Goal: Transaction & Acquisition: Book appointment/travel/reservation

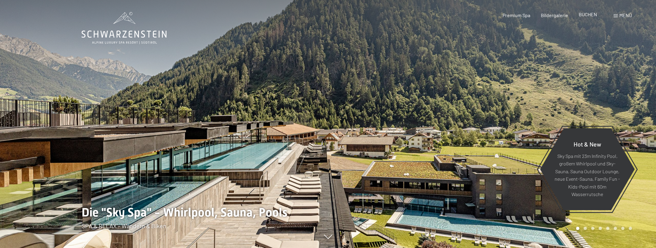
click at [588, 16] on span "BUCHEN" at bounding box center [588, 14] width 18 height 6
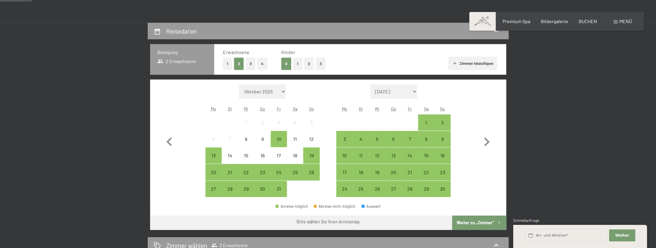
scroll to position [127, 0]
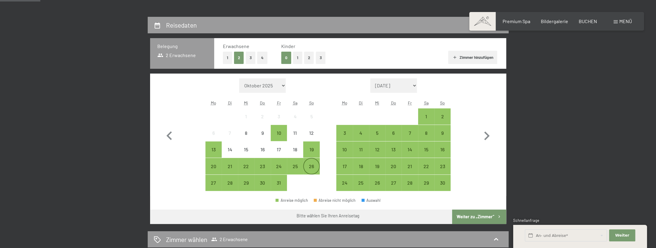
click at [314, 166] on div "26" at bounding box center [311, 171] width 15 height 15
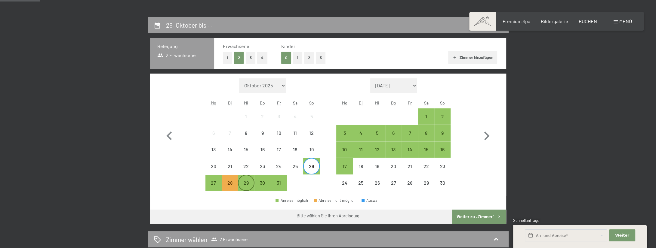
click at [248, 183] on div "29" at bounding box center [245, 188] width 15 height 15
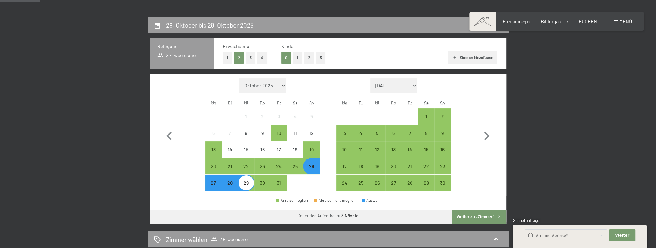
click at [489, 216] on button "Weiter zu „Zimmer“" at bounding box center [479, 217] width 54 height 14
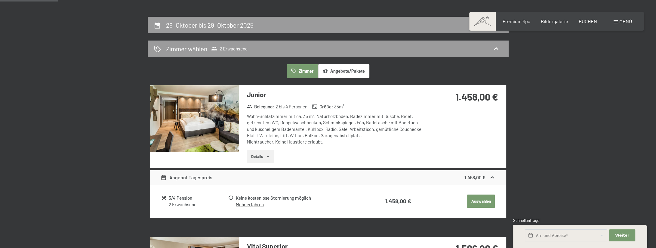
scroll to position [143, 0]
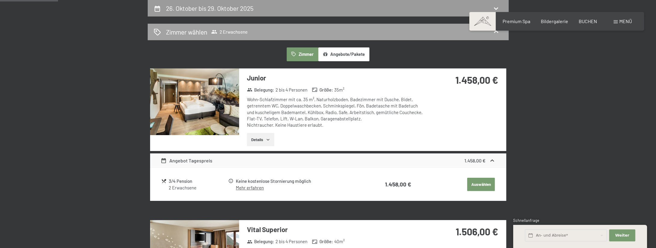
click at [229, 31] on span "2 Erwachsene" at bounding box center [229, 32] width 36 height 6
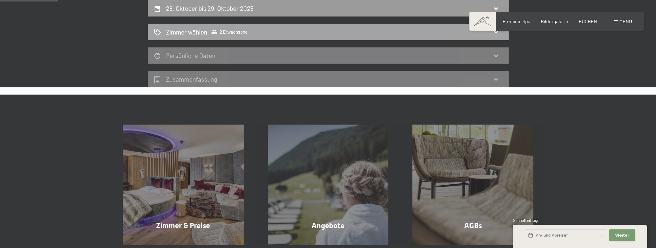
click at [495, 31] on icon at bounding box center [495, 31] width 7 height 7
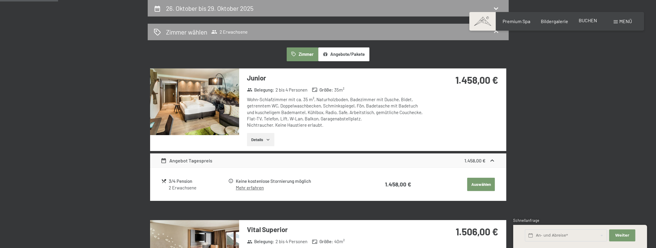
click at [586, 22] on span "BUCHEN" at bounding box center [588, 20] width 18 height 6
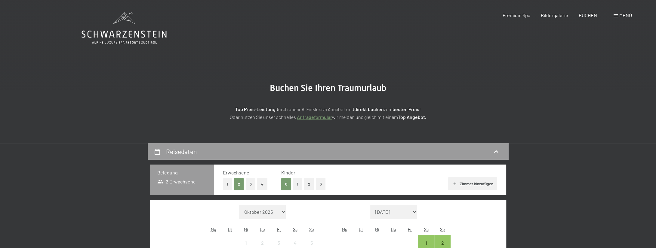
click at [228, 185] on button "1" at bounding box center [227, 184] width 9 height 12
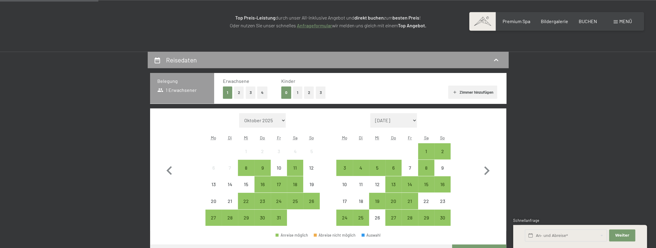
scroll to position [95, 0]
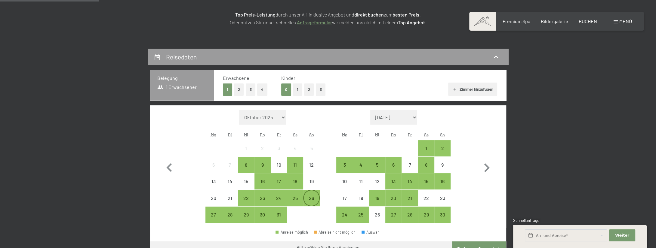
click at [311, 197] on div "26" at bounding box center [311, 203] width 15 height 15
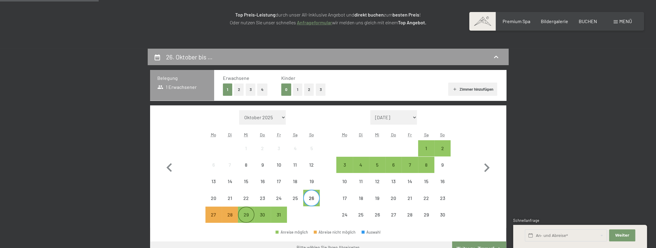
click at [250, 216] on div "29" at bounding box center [245, 220] width 15 height 15
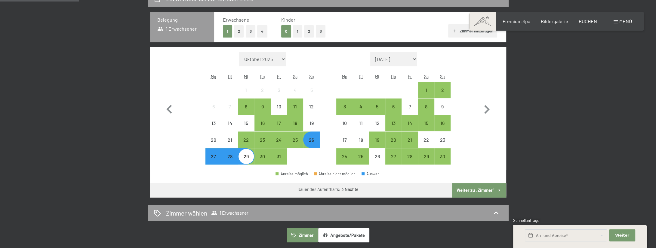
scroll to position [158, 0]
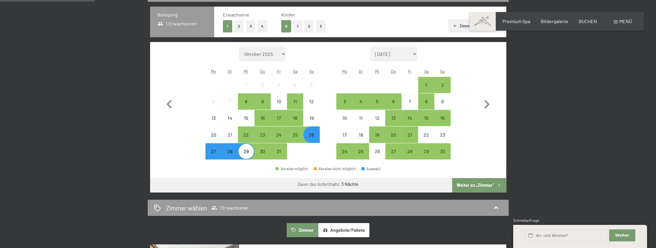
click at [460, 186] on button "Weiter zu „Zimmer“" at bounding box center [479, 185] width 54 height 14
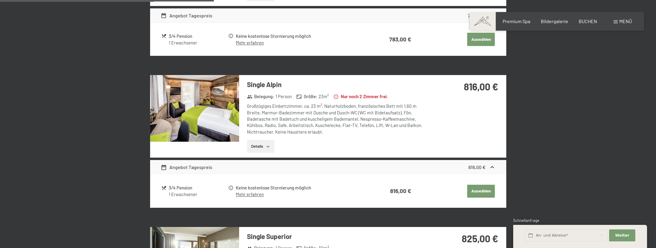
scroll to position [302, 0]
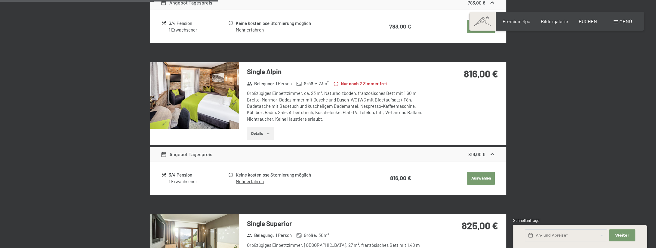
click at [263, 133] on button "Details" at bounding box center [260, 133] width 27 height 13
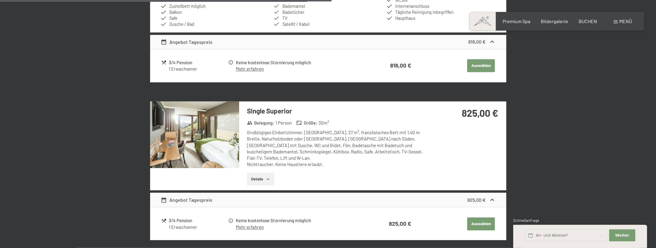
scroll to position [460, 0]
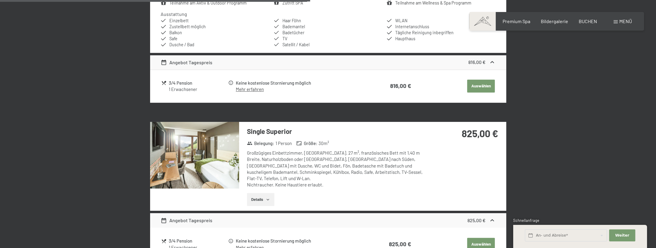
click at [484, 89] on button "Auswählen" at bounding box center [481, 86] width 28 height 13
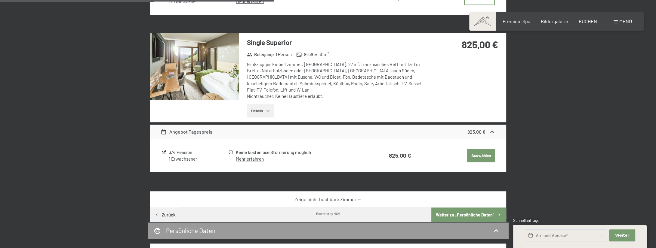
scroll to position [522, 0]
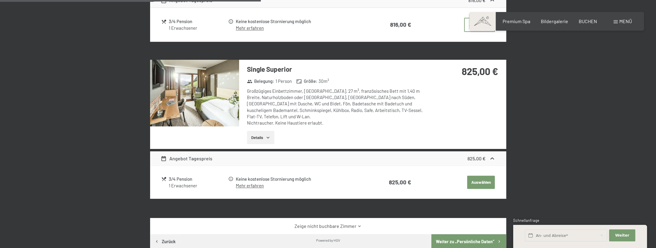
click at [486, 176] on button "Auswählen" at bounding box center [481, 182] width 28 height 13
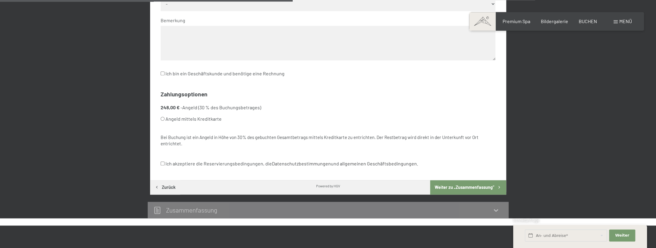
scroll to position [330, 0]
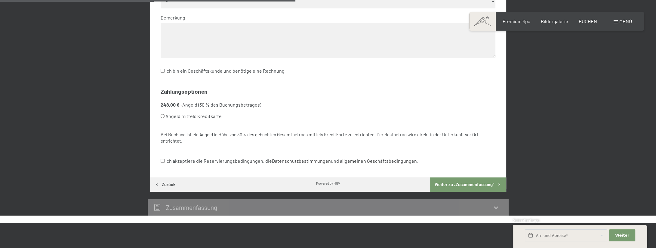
click at [450, 187] on button "Weiter zu „Zusammen­fassung“" at bounding box center [468, 185] width 76 height 14
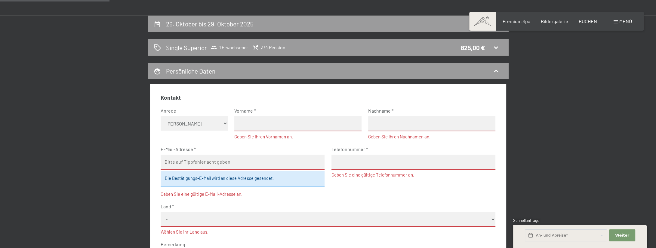
scroll to position [127, 0]
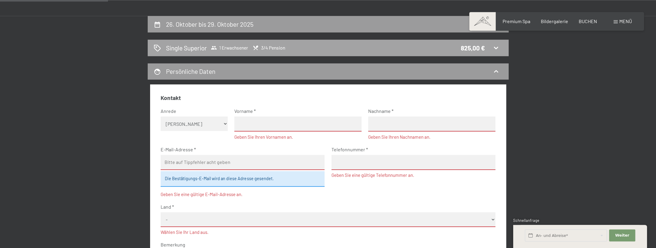
click at [186, 45] on h2 "Single Superior" at bounding box center [186, 48] width 41 height 9
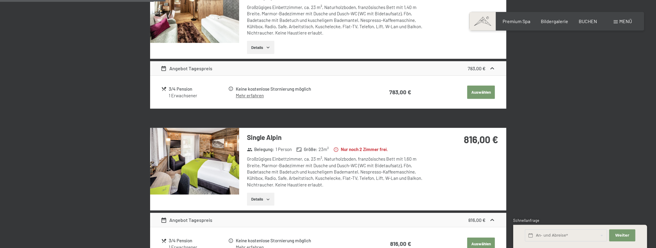
scroll to position [238, 0]
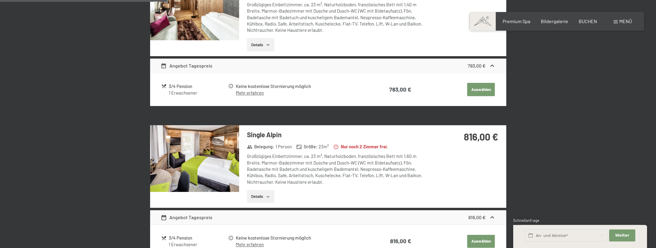
click at [214, 153] on img at bounding box center [194, 158] width 89 height 67
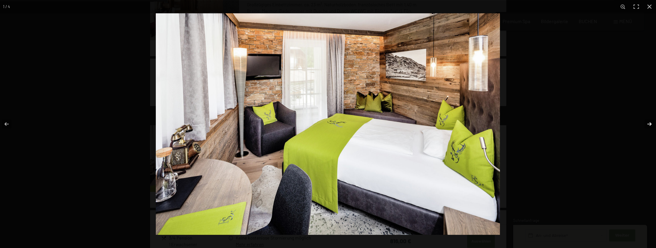
click at [649, 122] on button "button" at bounding box center [645, 124] width 21 height 30
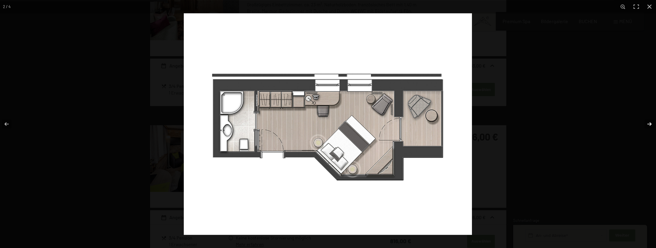
click at [649, 124] on button "button" at bounding box center [645, 124] width 21 height 30
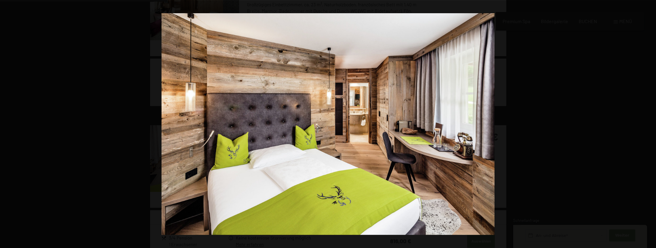
click at [649, 124] on button "button" at bounding box center [645, 124] width 21 height 30
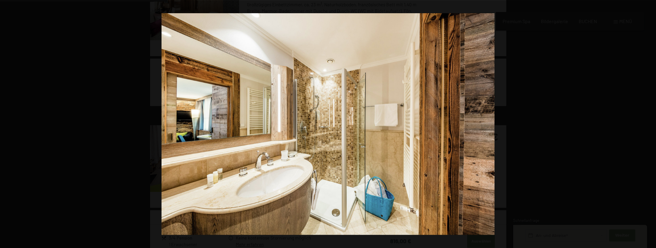
click at [649, 124] on button "button" at bounding box center [645, 124] width 21 height 30
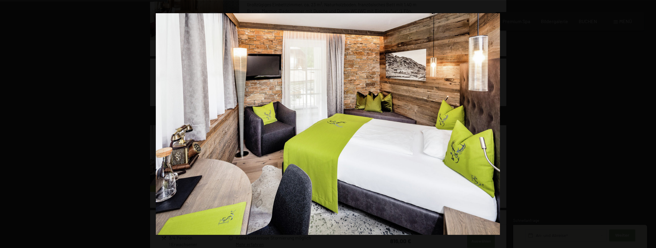
click at [649, 124] on button "button" at bounding box center [645, 124] width 21 height 30
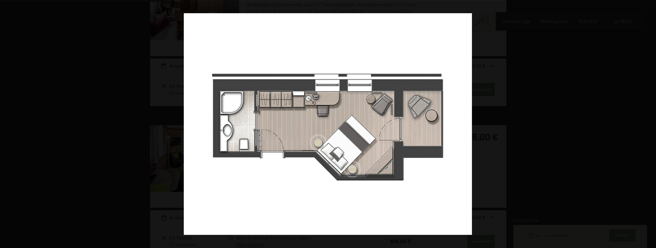
click at [649, 124] on button "button" at bounding box center [645, 124] width 21 height 30
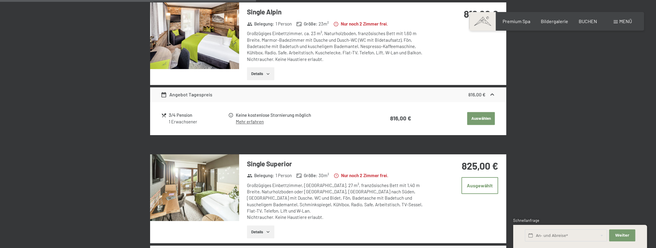
scroll to position [365, 0]
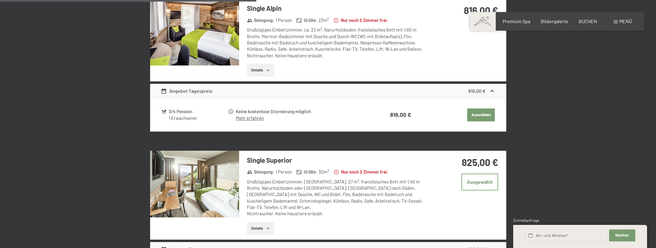
click at [201, 177] on img at bounding box center [194, 184] width 89 height 67
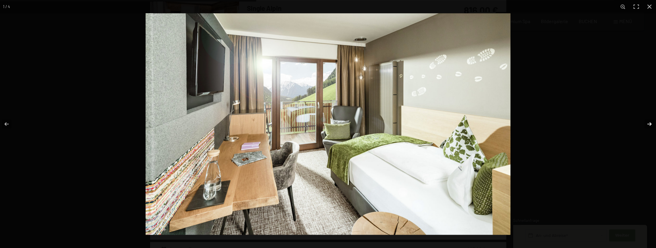
click at [650, 123] on button "button" at bounding box center [645, 124] width 21 height 30
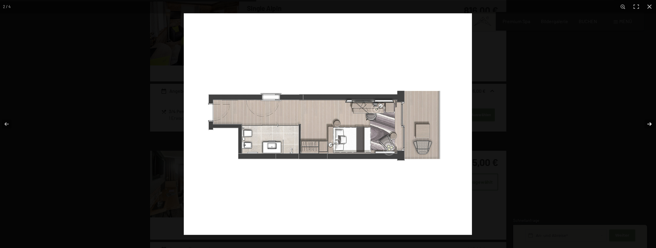
click at [650, 123] on button "button" at bounding box center [645, 124] width 21 height 30
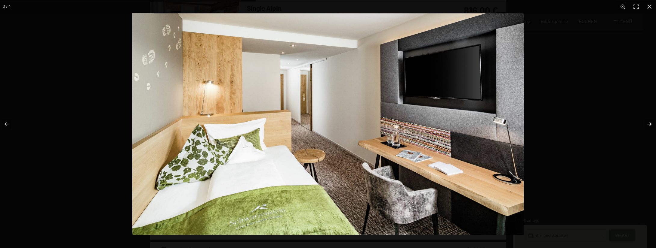
click at [650, 123] on button "button" at bounding box center [645, 124] width 21 height 30
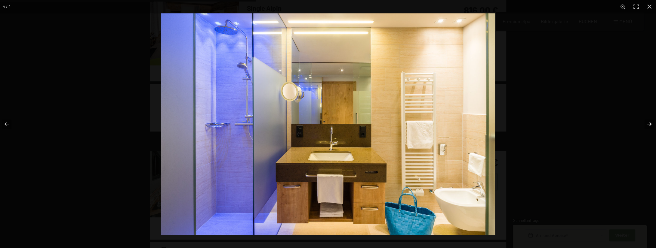
click at [650, 123] on button "button" at bounding box center [645, 124] width 21 height 30
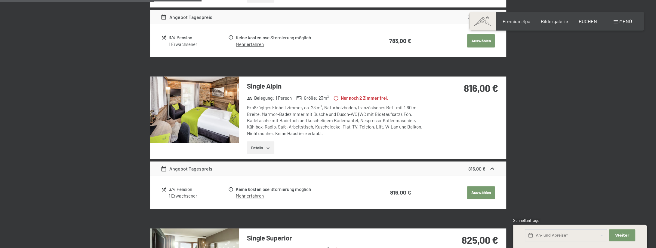
scroll to position [270, 0]
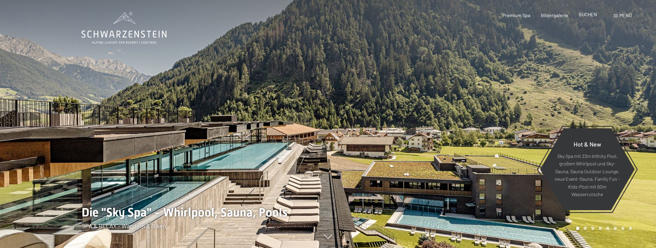
click at [586, 15] on span "BUCHEN" at bounding box center [588, 14] width 18 height 6
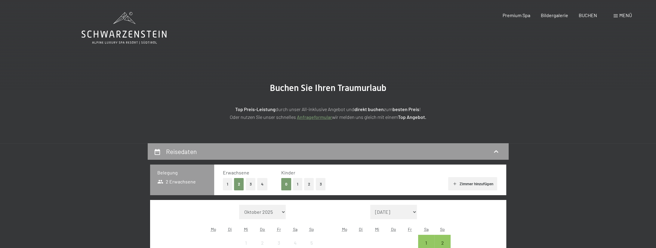
click at [229, 183] on button "1" at bounding box center [227, 184] width 9 height 12
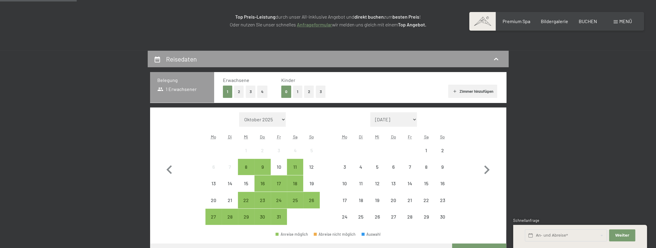
scroll to position [95, 0]
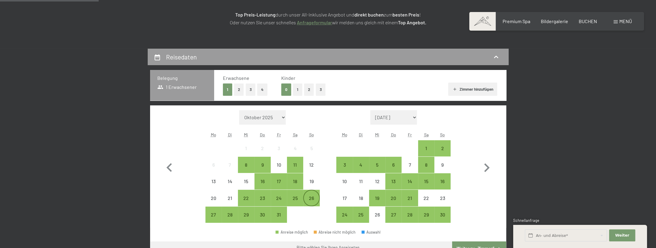
click at [310, 196] on div "26" at bounding box center [311, 203] width 15 height 15
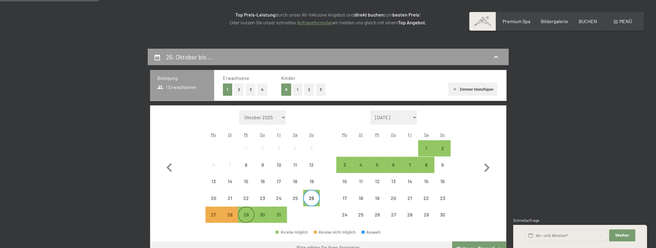
click at [241, 214] on div "29" at bounding box center [245, 220] width 15 height 15
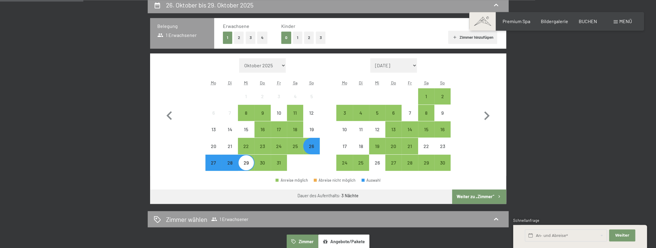
scroll to position [158, 0]
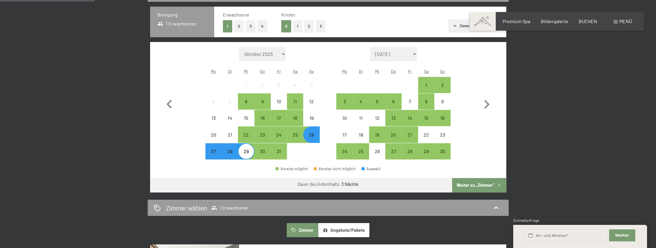
click at [474, 185] on button "Weiter zu „Zimmer“" at bounding box center [479, 185] width 54 height 14
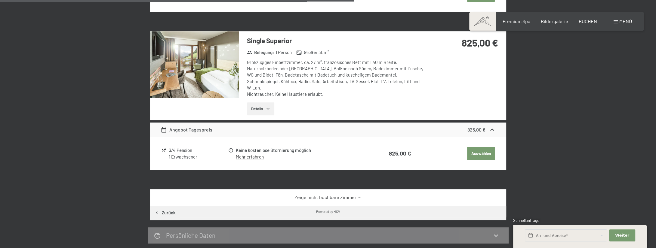
scroll to position [492, 0]
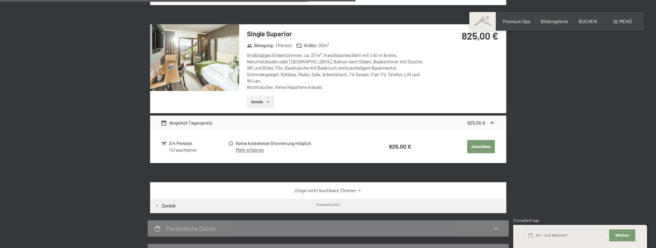
click at [325, 187] on link "Zeige nicht buchbare Zimmer" at bounding box center [328, 190] width 335 height 7
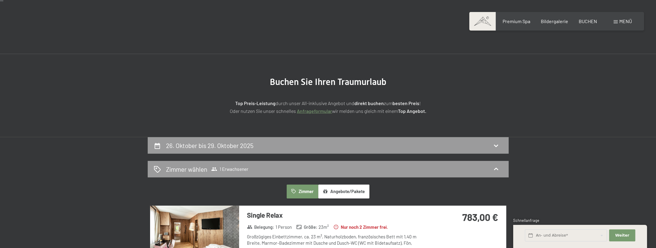
scroll to position [0, 0]
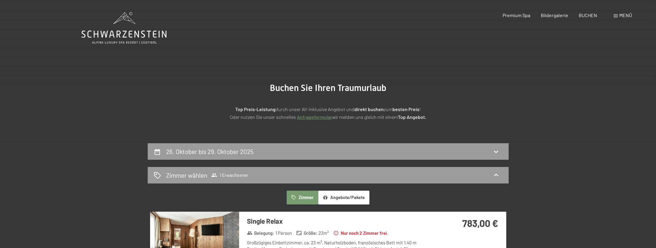
click at [308, 198] on button "Zimmer" at bounding box center [302, 198] width 31 height 14
click at [229, 174] on span "1 Erwachsener" at bounding box center [229, 175] width 37 height 6
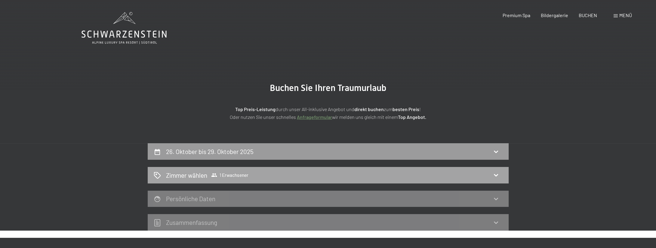
click at [222, 173] on span "1 Erwachsener" at bounding box center [229, 175] width 37 height 6
